Goal: Transaction & Acquisition: Purchase product/service

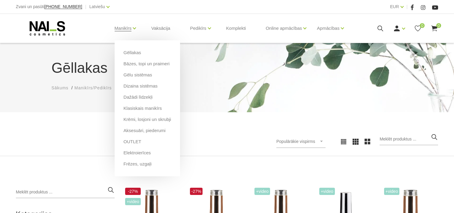
scroll to position [60, 0]
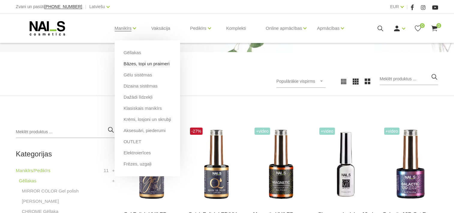
click at [134, 65] on link "Bāzes, topi un praimeri" at bounding box center [147, 63] width 46 height 7
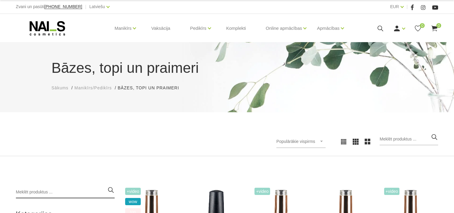
click at [57, 190] on input "search" at bounding box center [65, 192] width 99 height 12
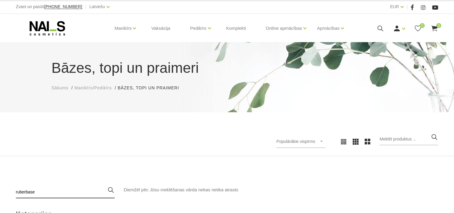
type input "ruberbase"
click at [148, 154] on div "Populārākie vispirms Jaunumi Lētākais vispirms Dārgākais vispirms Populārākie v…" at bounding box center [227, 141] width 454 height 29
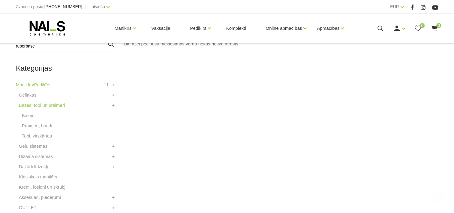
scroll to position [168, 0]
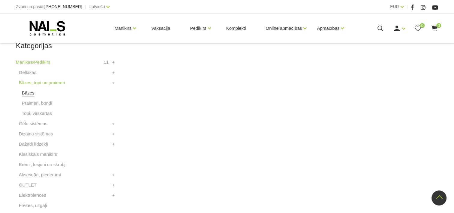
click at [26, 94] on link "Bāzes" at bounding box center [28, 92] width 13 height 7
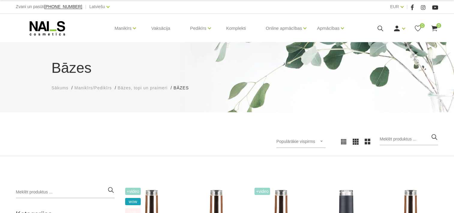
click at [142, 128] on div "Populārākie vispirms Jaunumi Lētākais vispirms Dārgākais vispirms Populārākie v…" at bounding box center [227, 141] width 454 height 29
click at [23, 189] on input "search" at bounding box center [65, 192] width 99 height 12
type input "rubberbase"
